Goal: Transaction & Acquisition: Purchase product/service

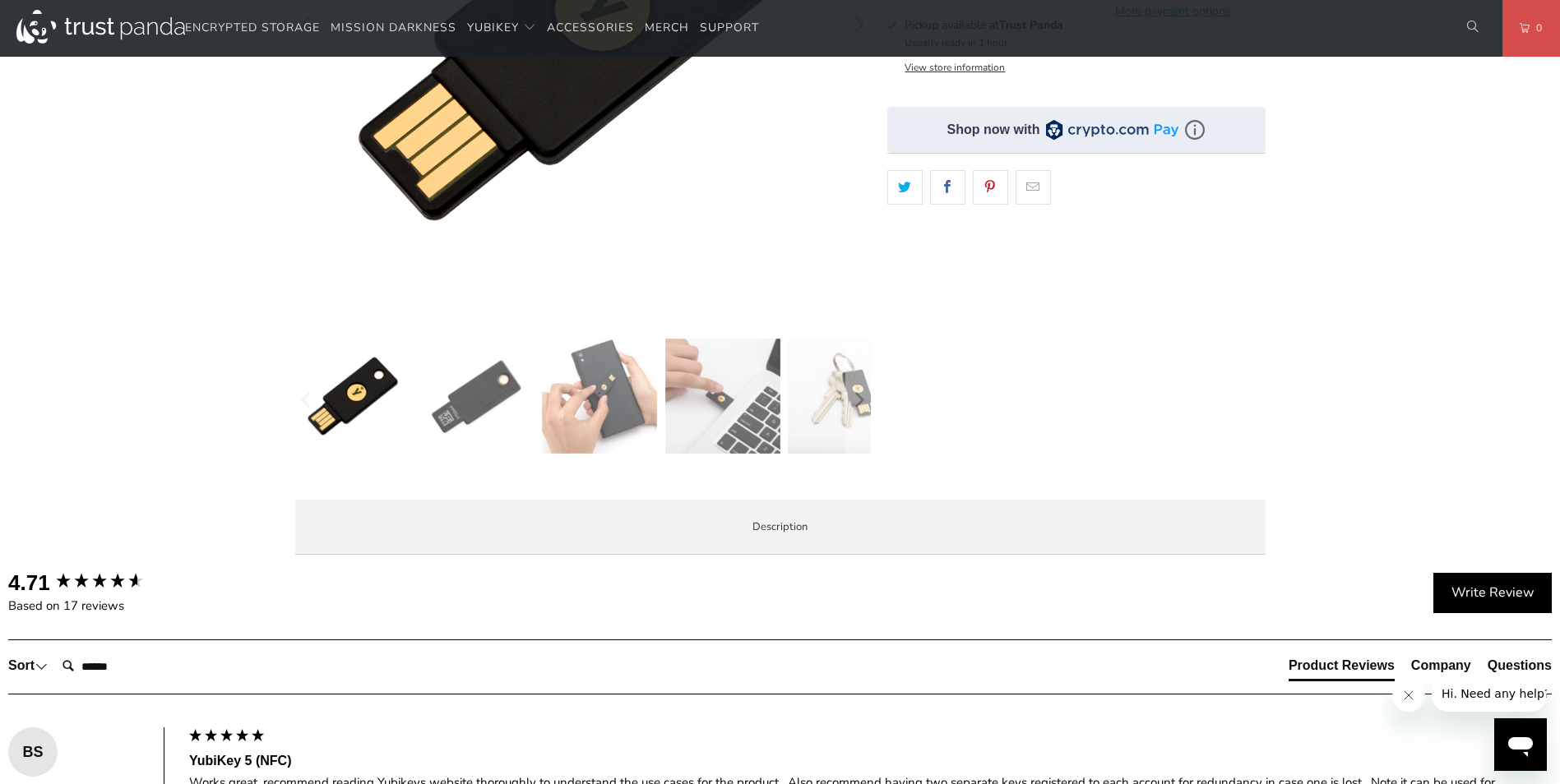
scroll to position [83, 0]
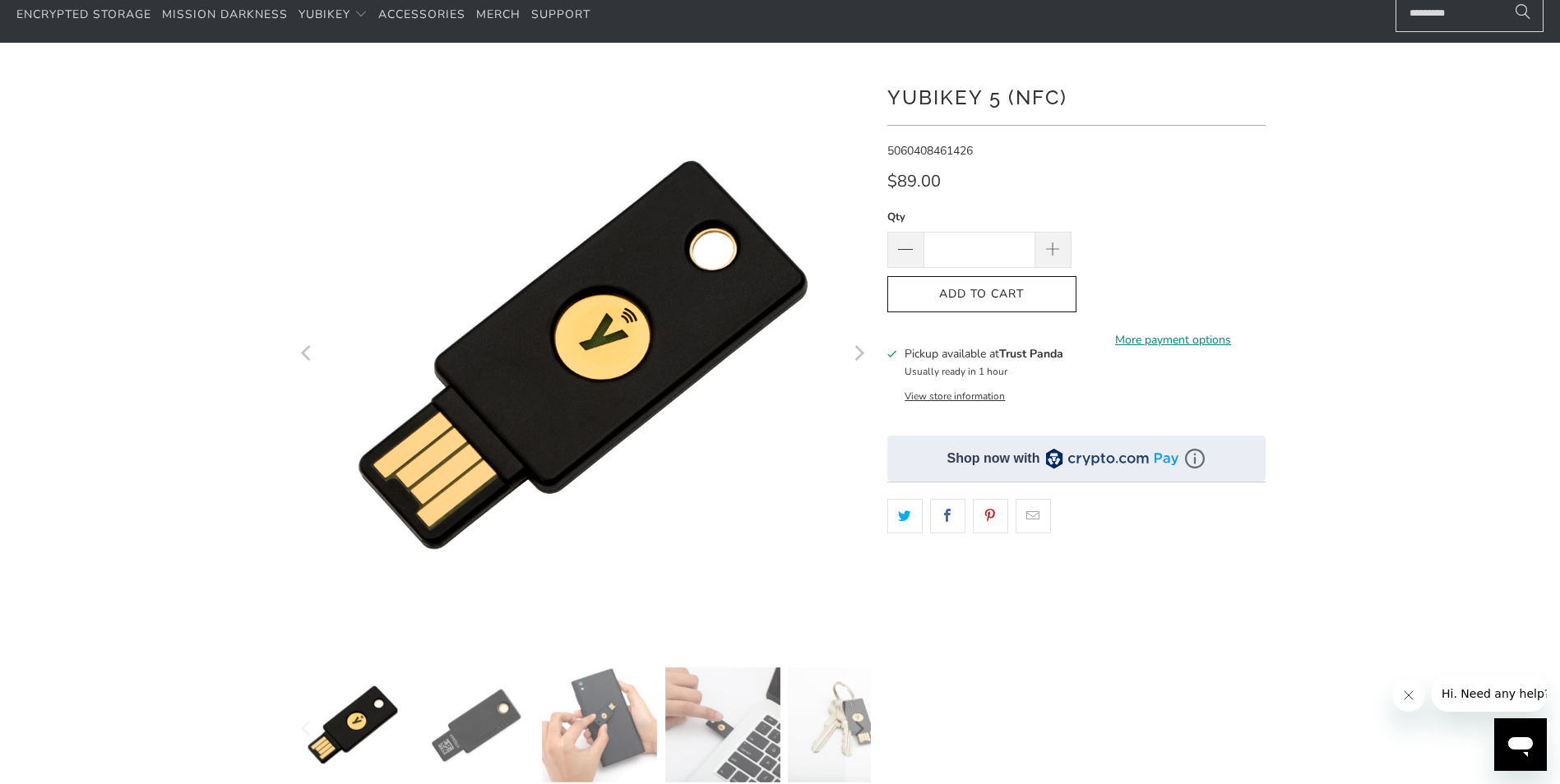
click at [1184, 336] on link "More payment options" at bounding box center [1173, 340] width 184 height 18
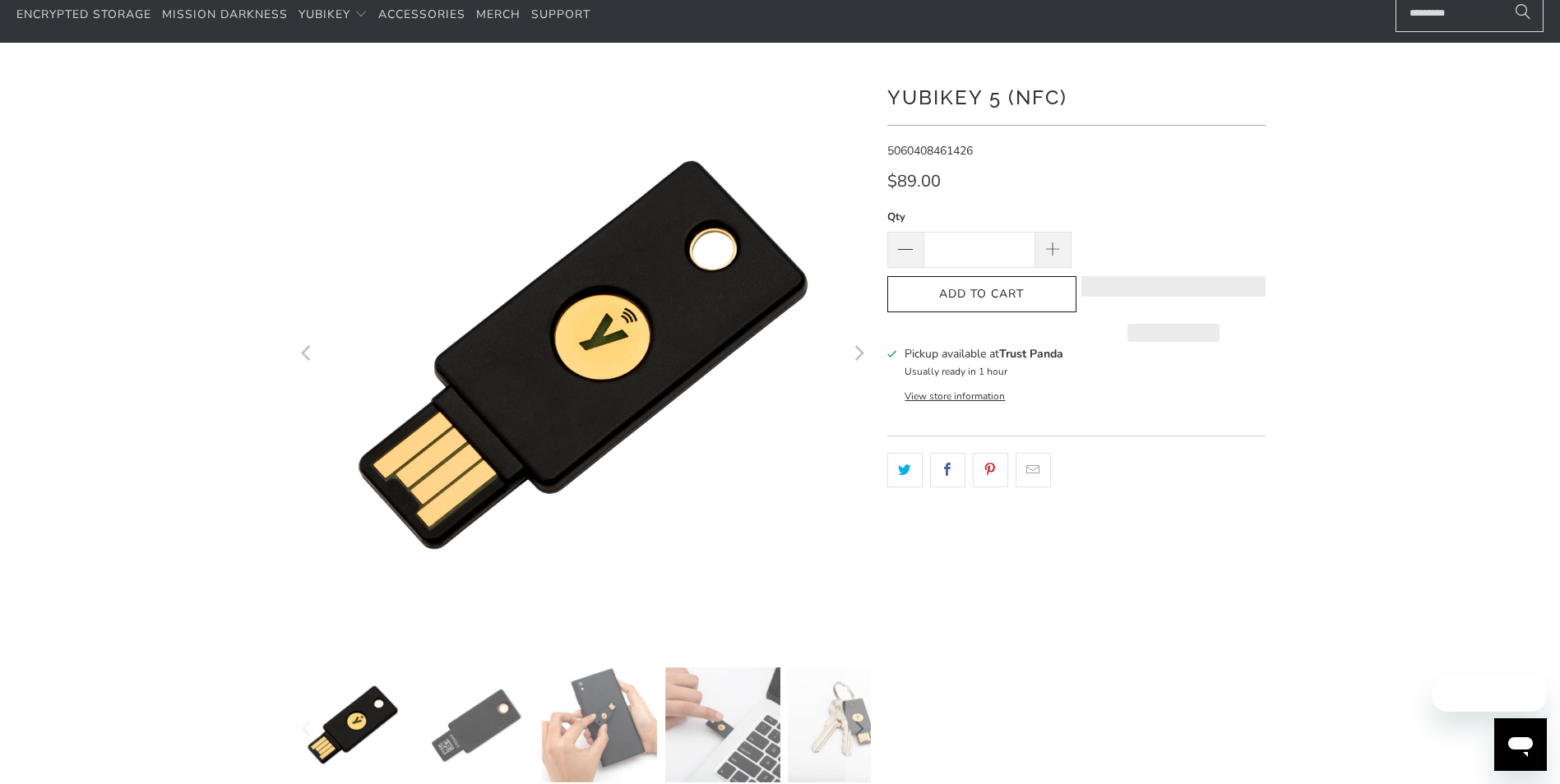
scroll to position [83, 0]
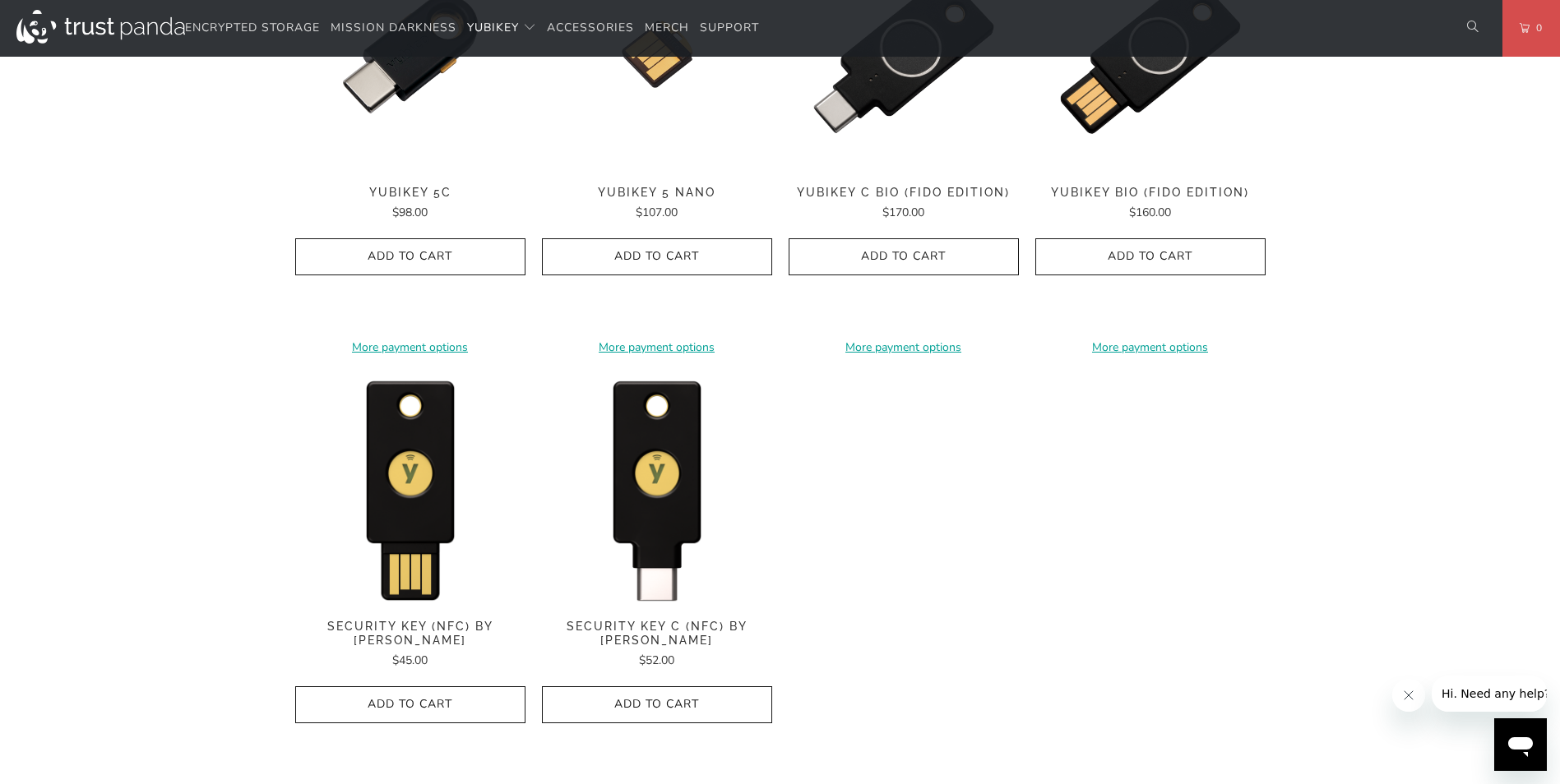
scroll to position [1480, 0]
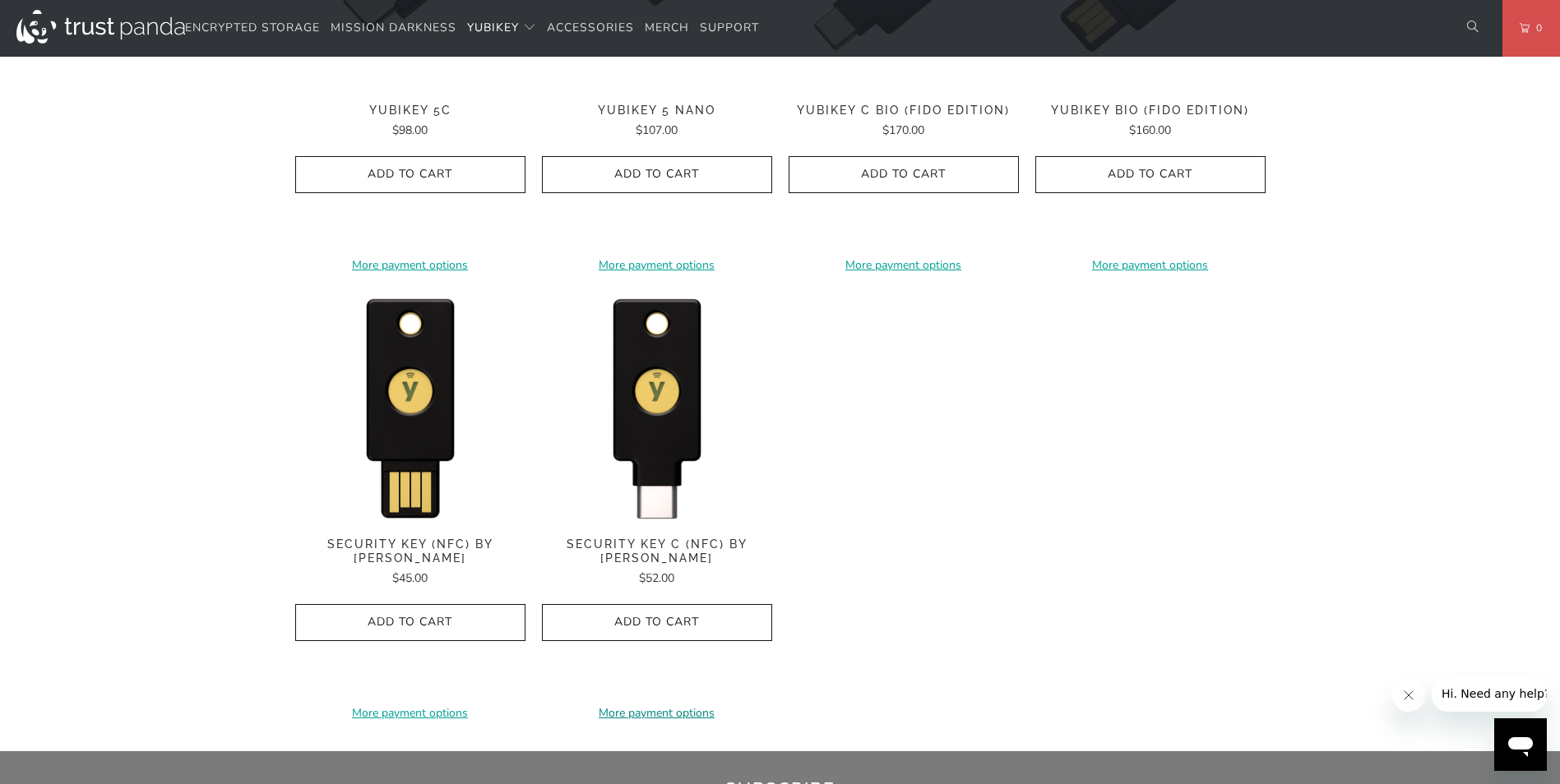
click at [648, 704] on link "More payment options" at bounding box center [657, 712] width 230 height 18
